Goal: Check status

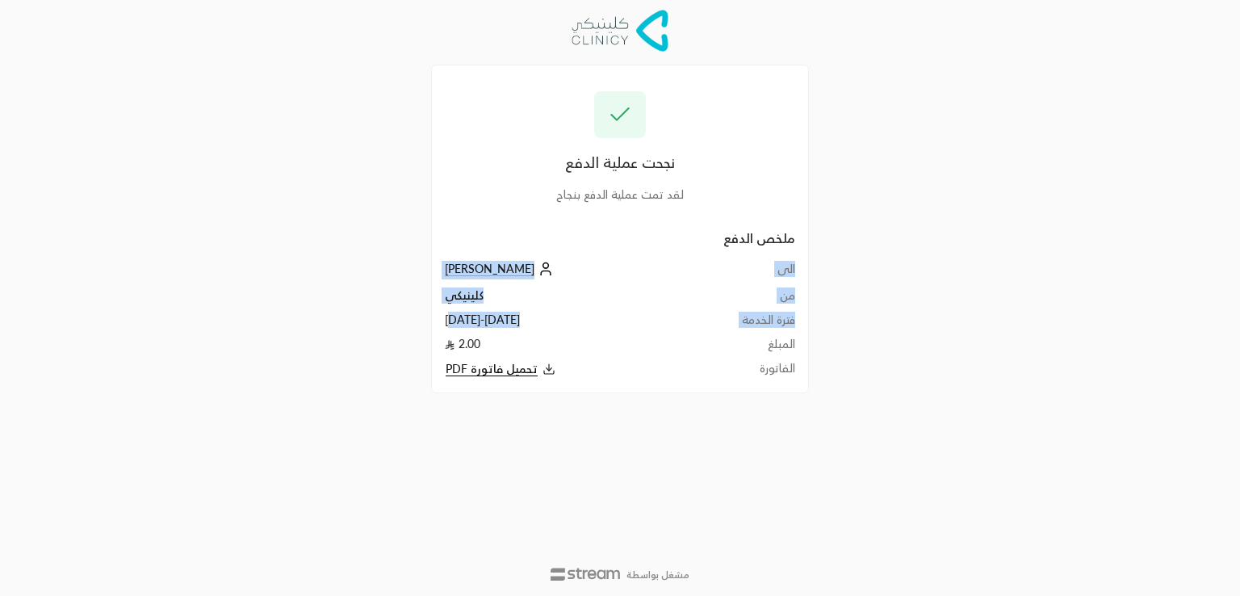
drag, startPoint x: 473, startPoint y: 316, endPoint x: 510, endPoint y: 383, distance: 76.6
click at [510, 383] on div "نجحت عملية الدفع لقد تمت عملية الدفع بنجاح ملخص الدفع الى [PERSON_NAME] من كلين…" at bounding box center [620, 229] width 378 height 329
click at [631, 379] on div "نجحت عملية الدفع لقد تمت عملية الدفع بنجاح ملخص الدفع الى [PERSON_NAME] من كلين…" at bounding box center [620, 229] width 378 height 329
click at [114, 313] on div "نجحت عملية الدفع لقد تمت عملية الدفع بنجاح ملخص الدفع الى [PERSON_NAME] من كلين…" at bounding box center [620, 298] width 1240 height 596
click at [470, 264] on span "[PERSON_NAME]" at bounding box center [490, 269] width 90 height 15
